Goal: Find contact information: Find contact information

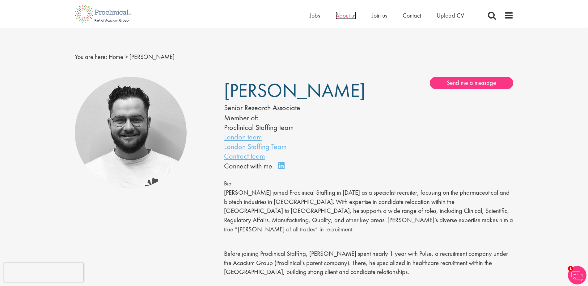
click at [349, 16] on span "About us" at bounding box center [346, 15] width 21 height 8
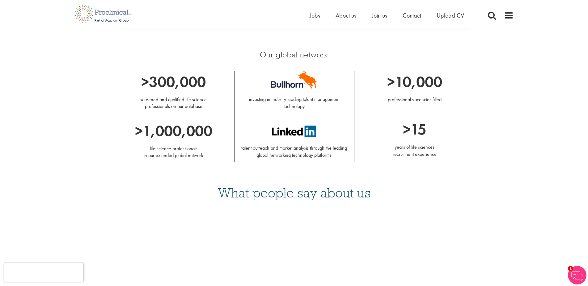
scroll to position [347, 0]
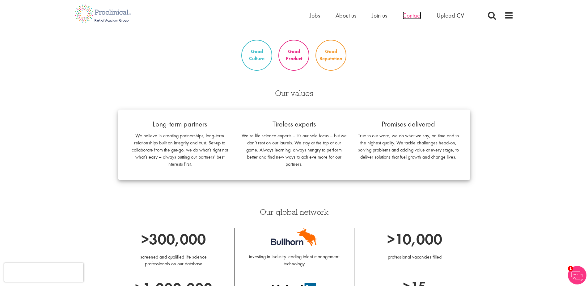
click at [418, 15] on span "Contact" at bounding box center [412, 15] width 19 height 8
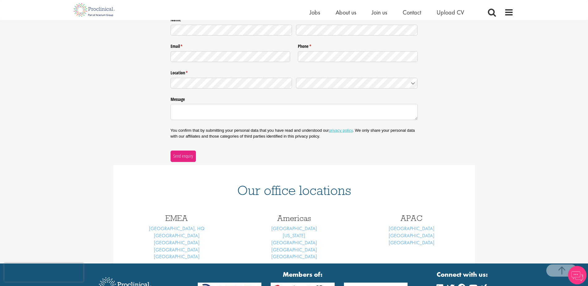
scroll to position [131, 0]
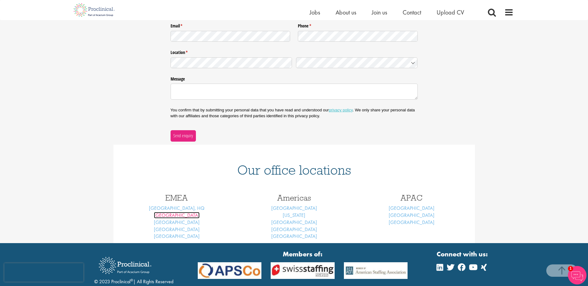
click at [180, 217] on link "Basel" at bounding box center [177, 215] width 46 height 6
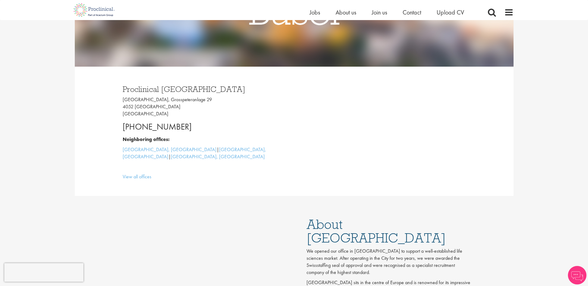
scroll to position [126, 0]
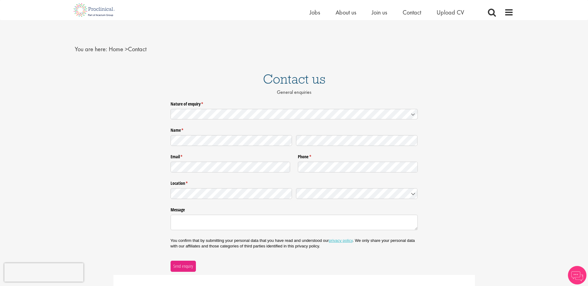
scroll to position [7, 0]
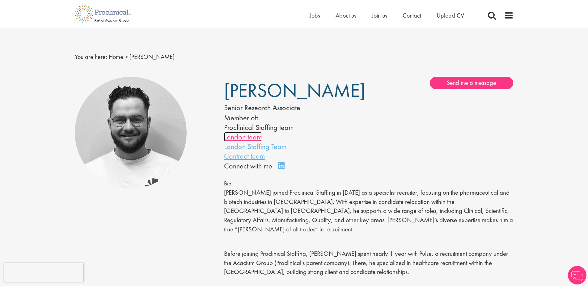
click at [248, 137] on link "London team" at bounding box center [243, 137] width 38 height 10
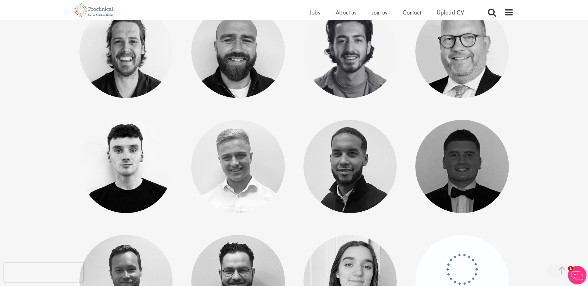
scroll to position [725, 0]
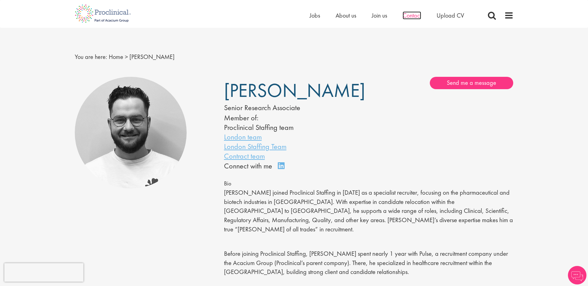
click at [416, 17] on span "Contact" at bounding box center [412, 15] width 19 height 8
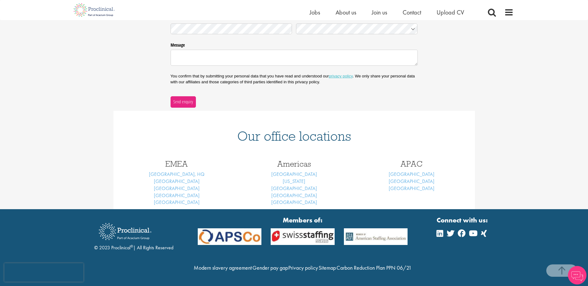
scroll to position [179, 0]
click at [173, 171] on link "[GEOGRAPHIC_DATA], HQ" at bounding box center [177, 174] width 56 height 6
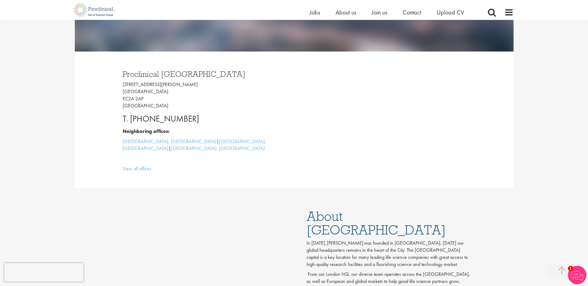
scroll to position [158, 0]
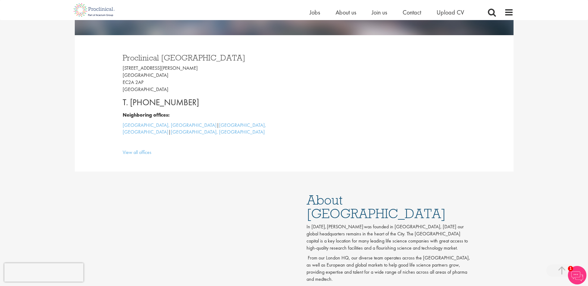
click at [132, 74] on p "[STREET_ADDRESS][PERSON_NAME]" at bounding box center [206, 79] width 167 height 28
drag, startPoint x: 122, startPoint y: 69, endPoint x: 155, endPoint y: 88, distance: 37.8
click at [155, 88] on div "Proclinical [GEOGRAPHIC_DATA] [STREET_ADDRESS][PERSON_NAME] T. [PHONE_NUMBER] N…" at bounding box center [206, 104] width 176 height 112
copy p "[STREET_ADDRESS][PERSON_NAME]"
